Goal: Book appointment/travel/reservation

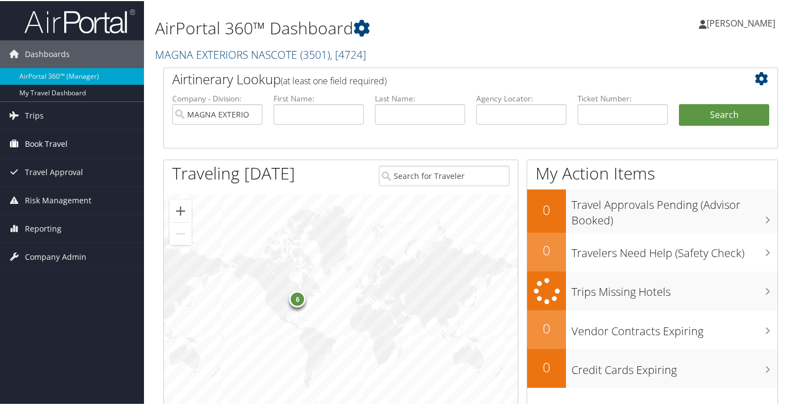
click at [10, 142] on icon at bounding box center [14, 142] width 17 height 17
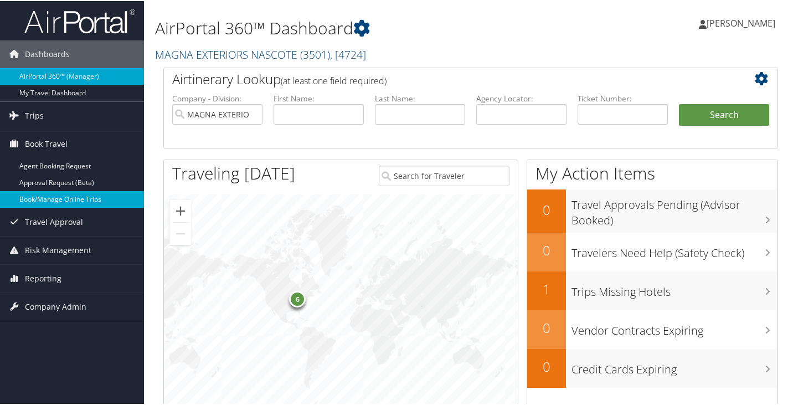
click at [64, 197] on link "Book/Manage Online Trips" at bounding box center [72, 198] width 144 height 17
